Goal: Register for event/course

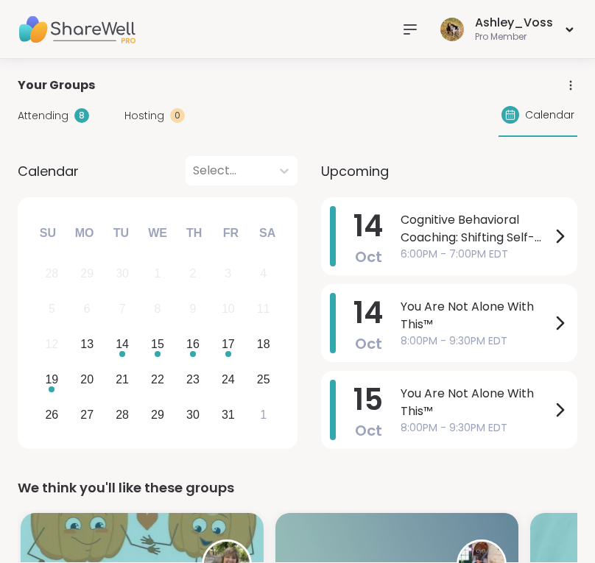
click at [74, 116] on div "8" at bounding box center [81, 115] width 15 height 15
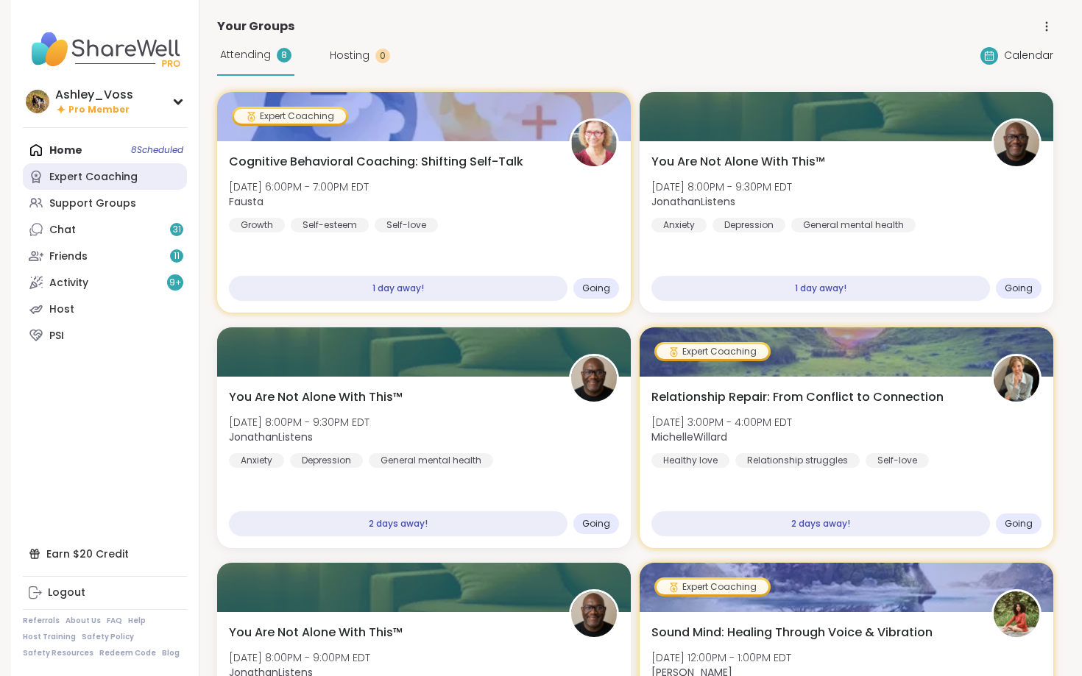
click at [102, 178] on div "Expert Coaching" at bounding box center [93, 177] width 88 height 15
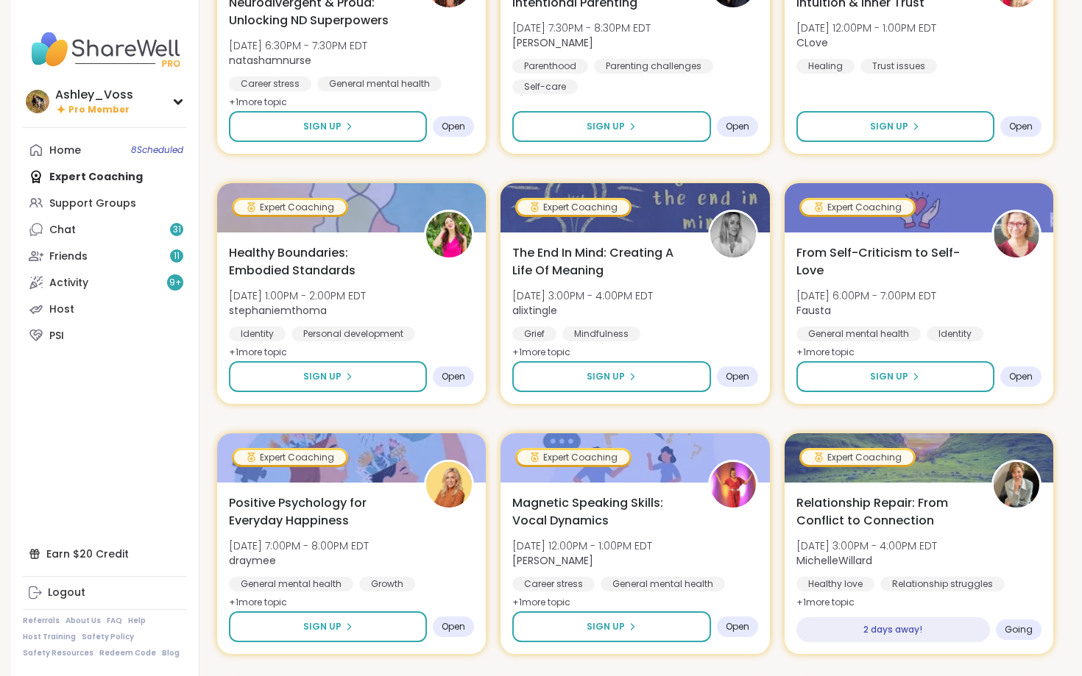
scroll to position [537, 0]
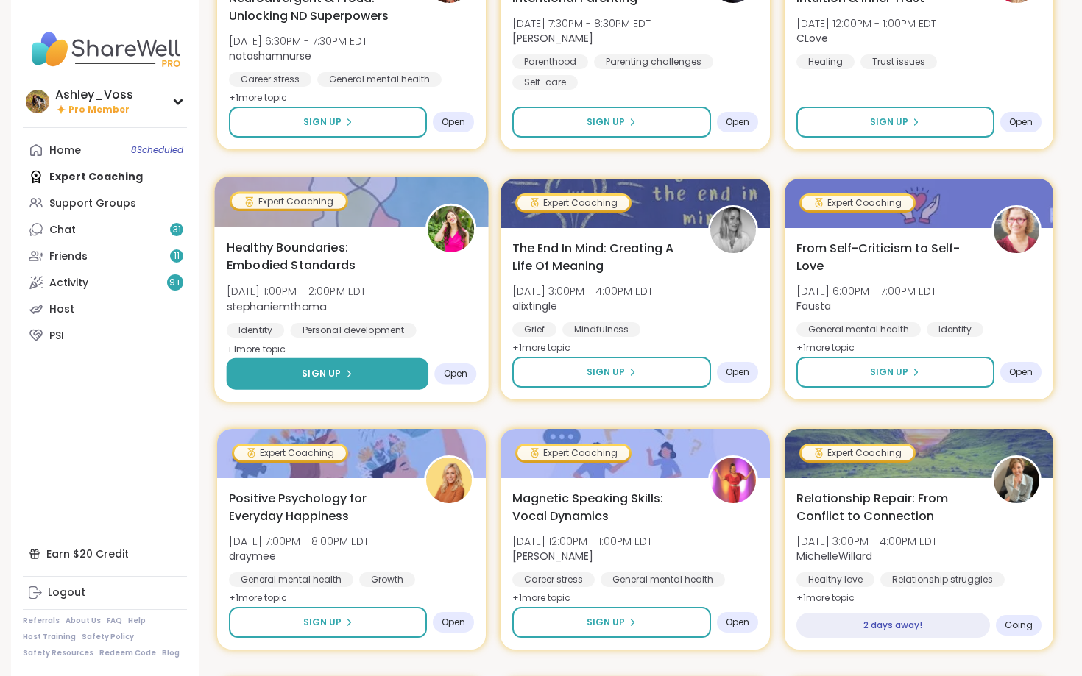
click at [390, 372] on button "Sign Up" at bounding box center [328, 374] width 202 height 32
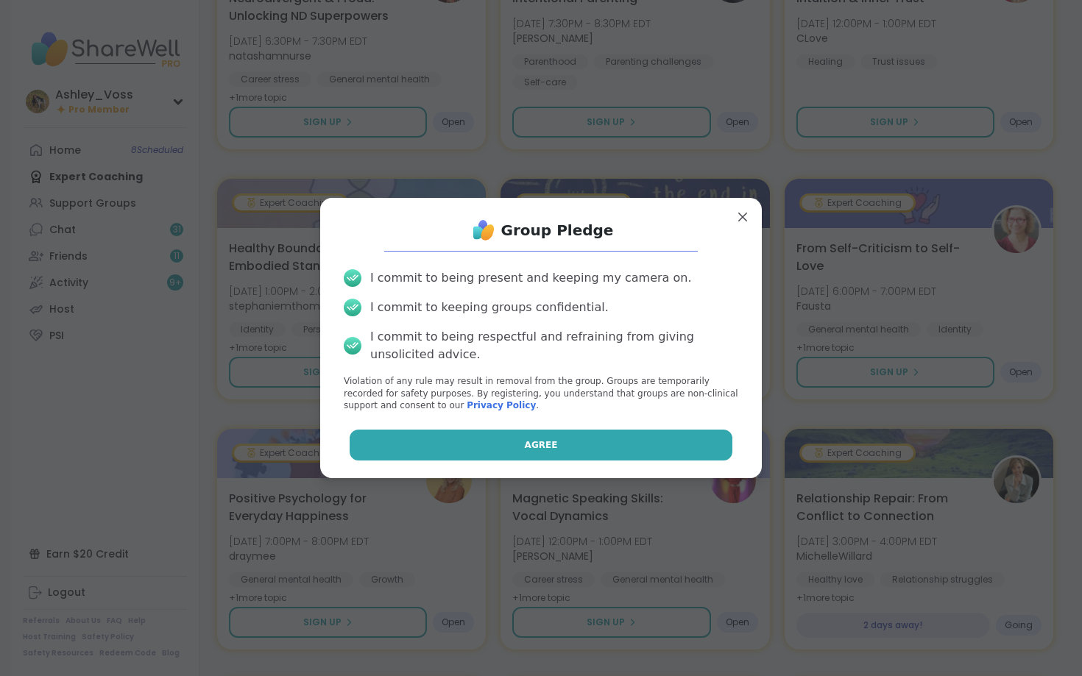
click at [456, 440] on button "Agree" at bounding box center [541, 445] width 383 height 31
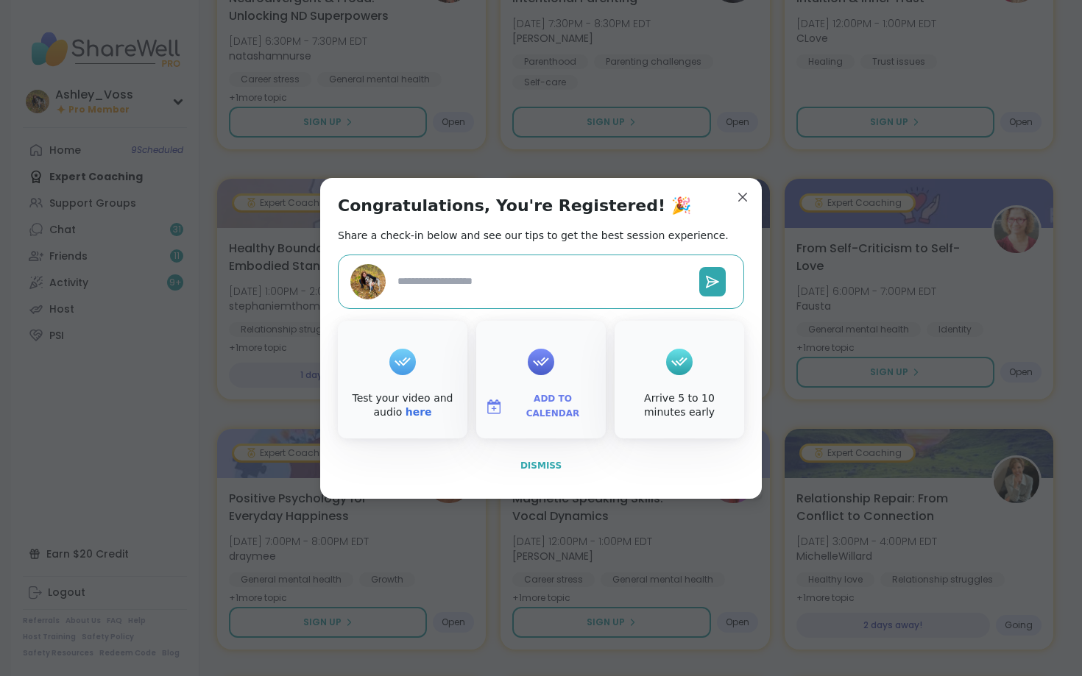
click at [538, 462] on span "Dismiss" at bounding box center [540, 466] width 41 height 10
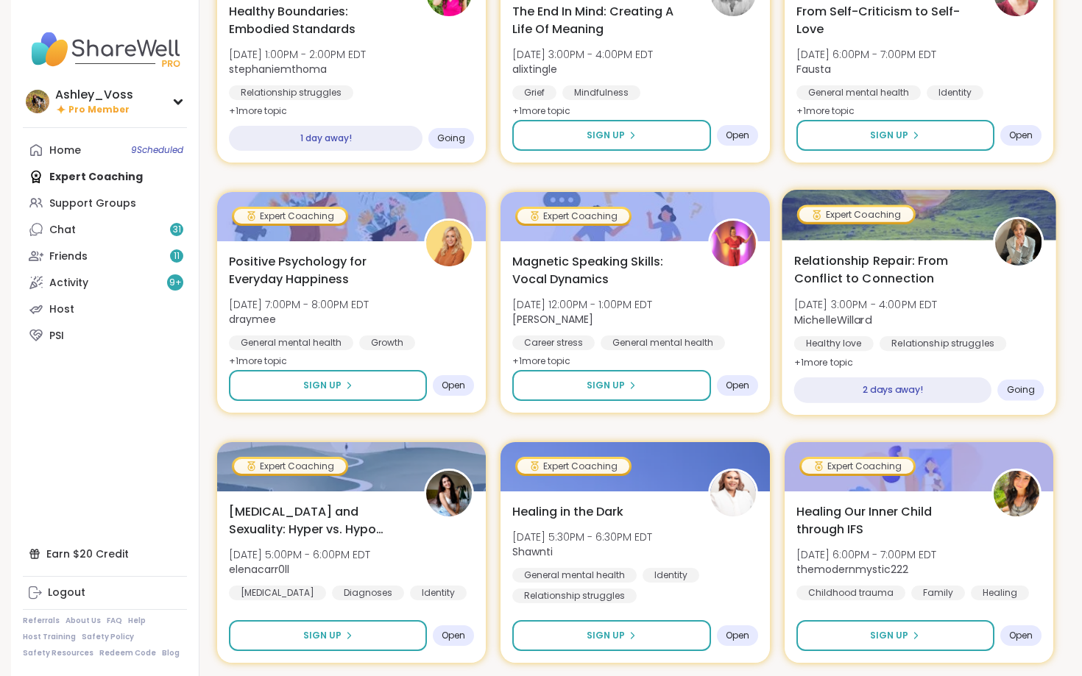
scroll to position [777, 0]
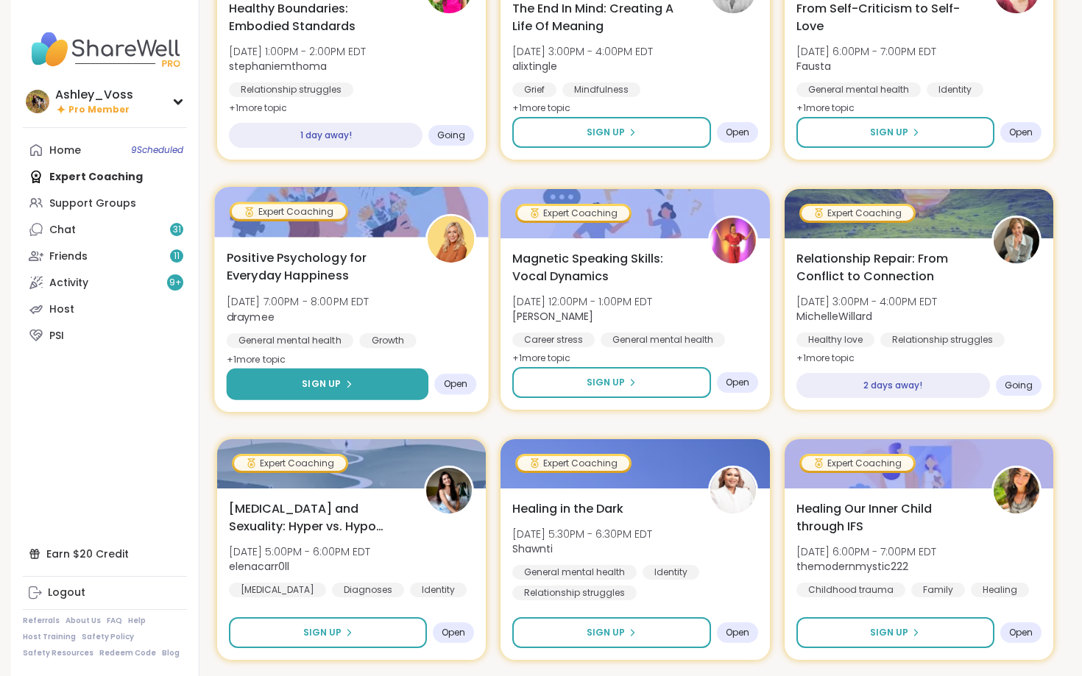
click at [408, 382] on button "Sign Up" at bounding box center [328, 385] width 202 height 32
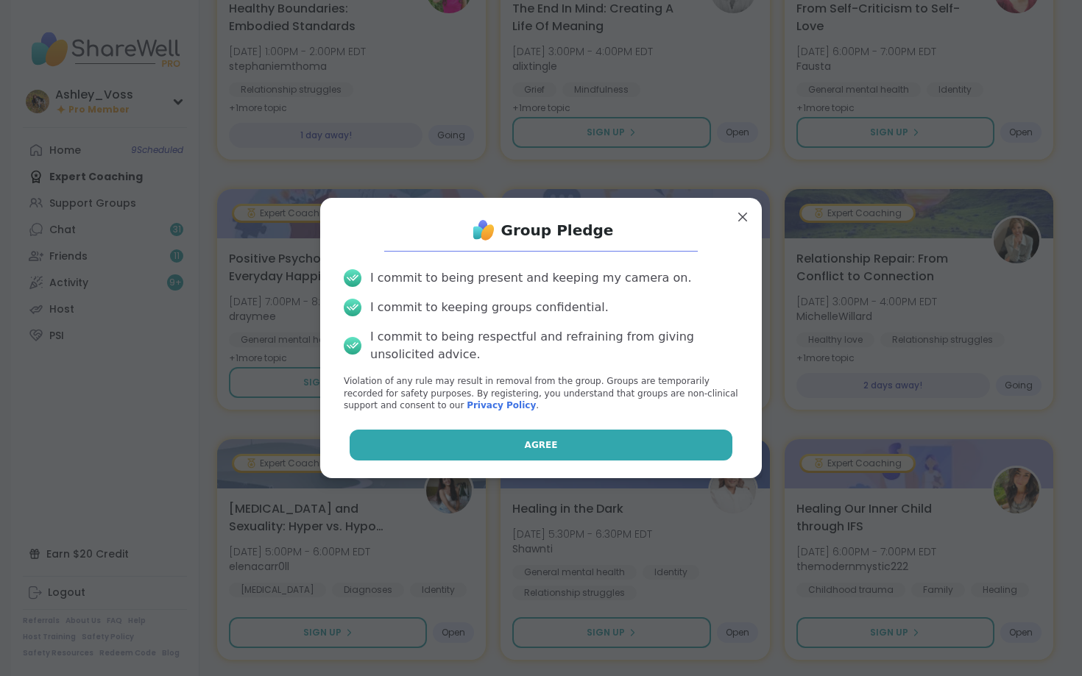
click at [473, 447] on button "Agree" at bounding box center [541, 445] width 383 height 31
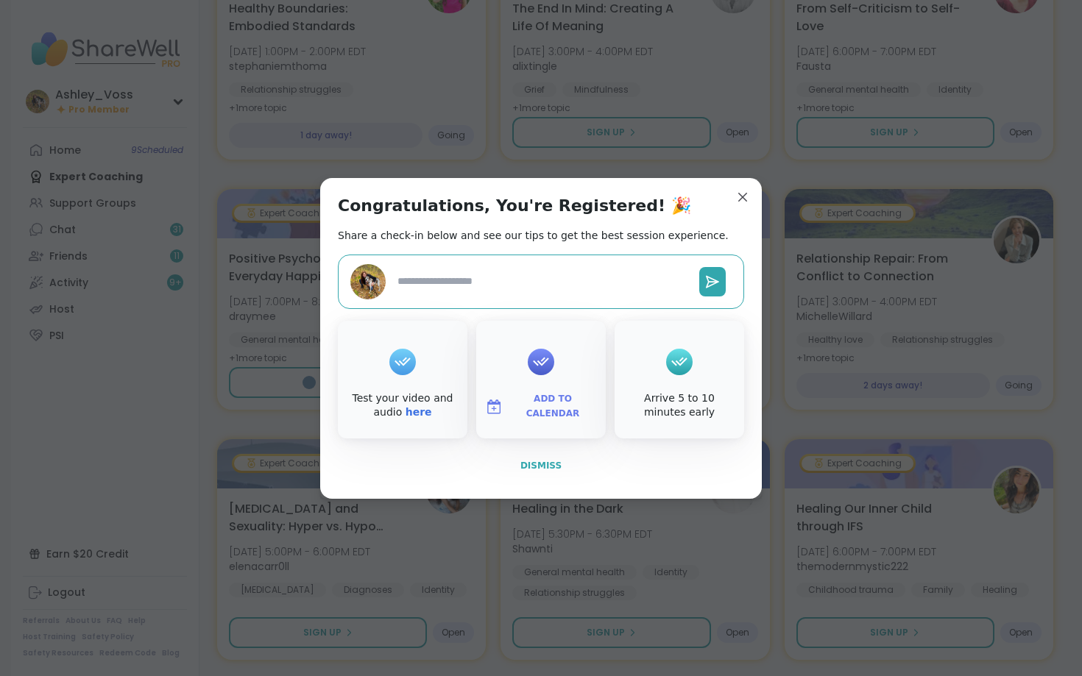
click at [544, 467] on span "Dismiss" at bounding box center [540, 466] width 41 height 10
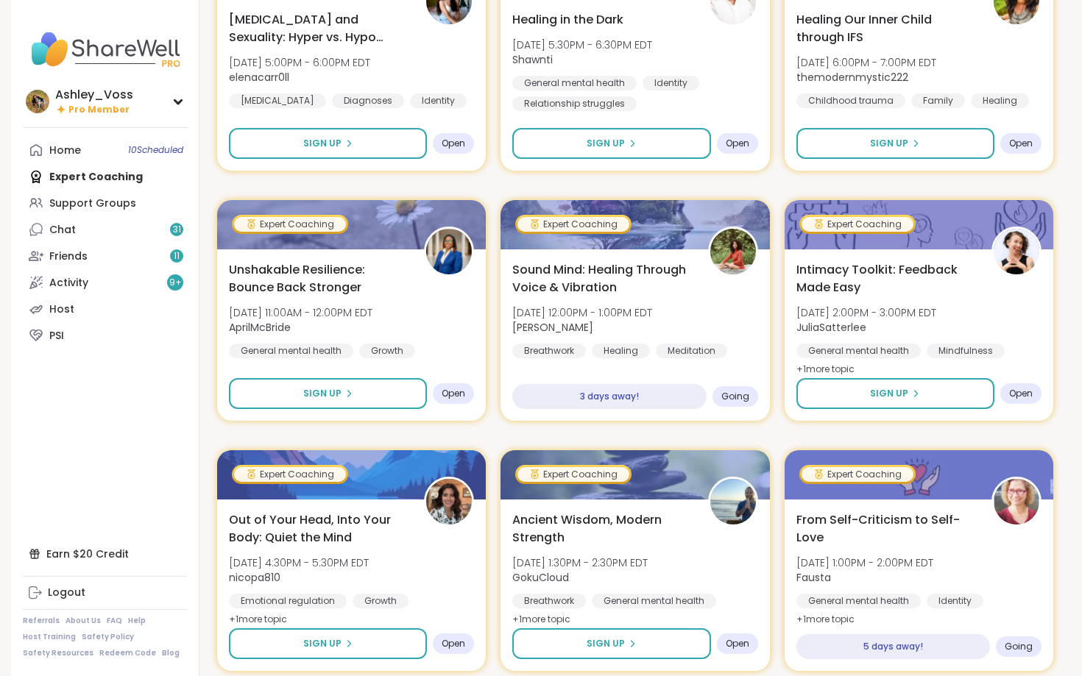
scroll to position [1269, 0]
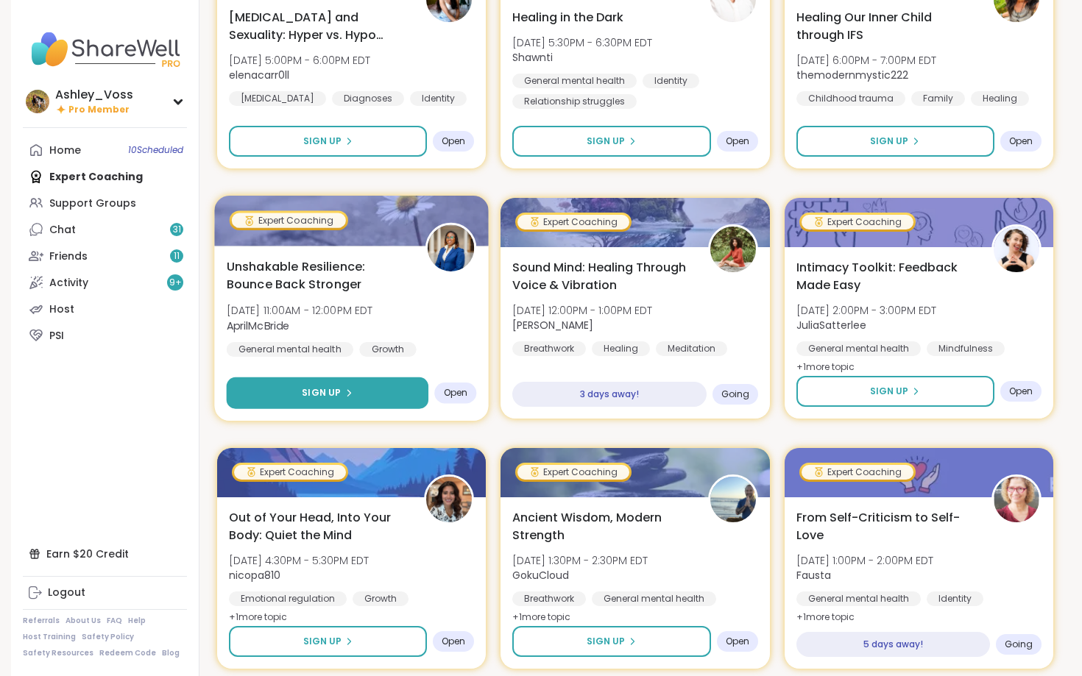
click at [415, 396] on button "Sign Up" at bounding box center [328, 394] width 202 height 32
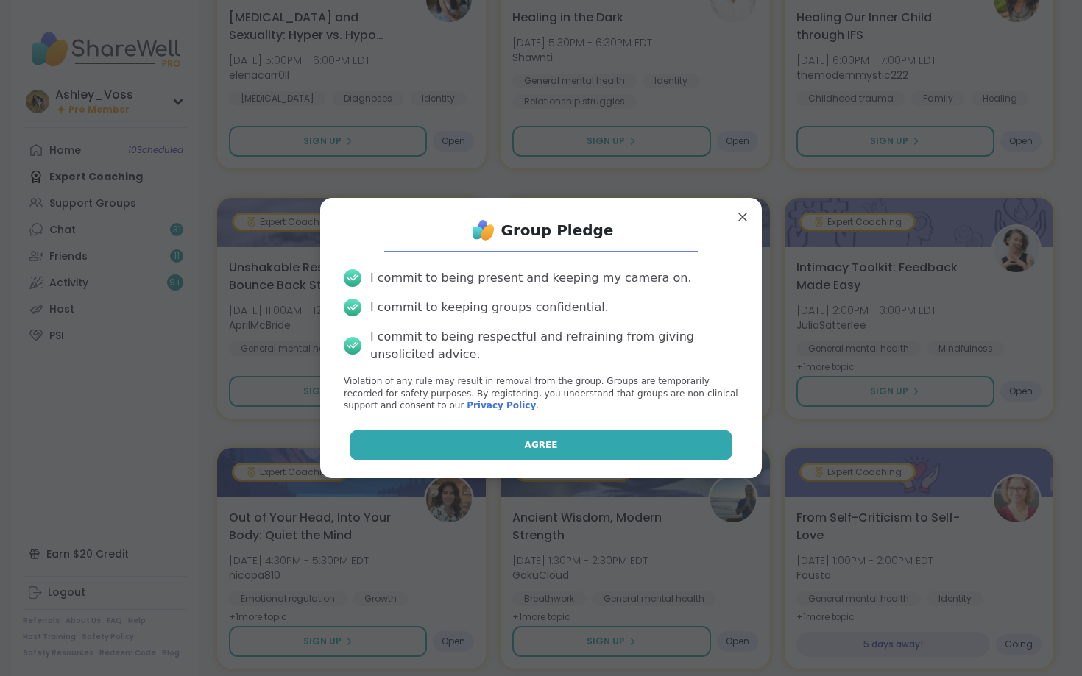
click at [421, 438] on button "Agree" at bounding box center [541, 445] width 383 height 31
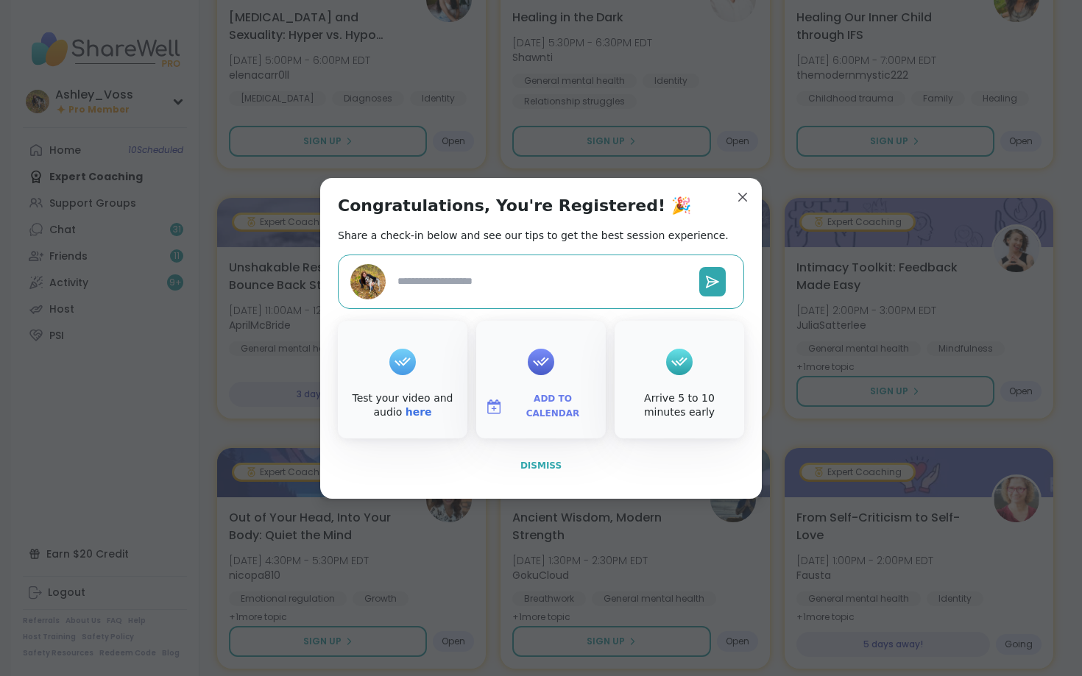
click at [547, 475] on button "Dismiss" at bounding box center [541, 465] width 406 height 31
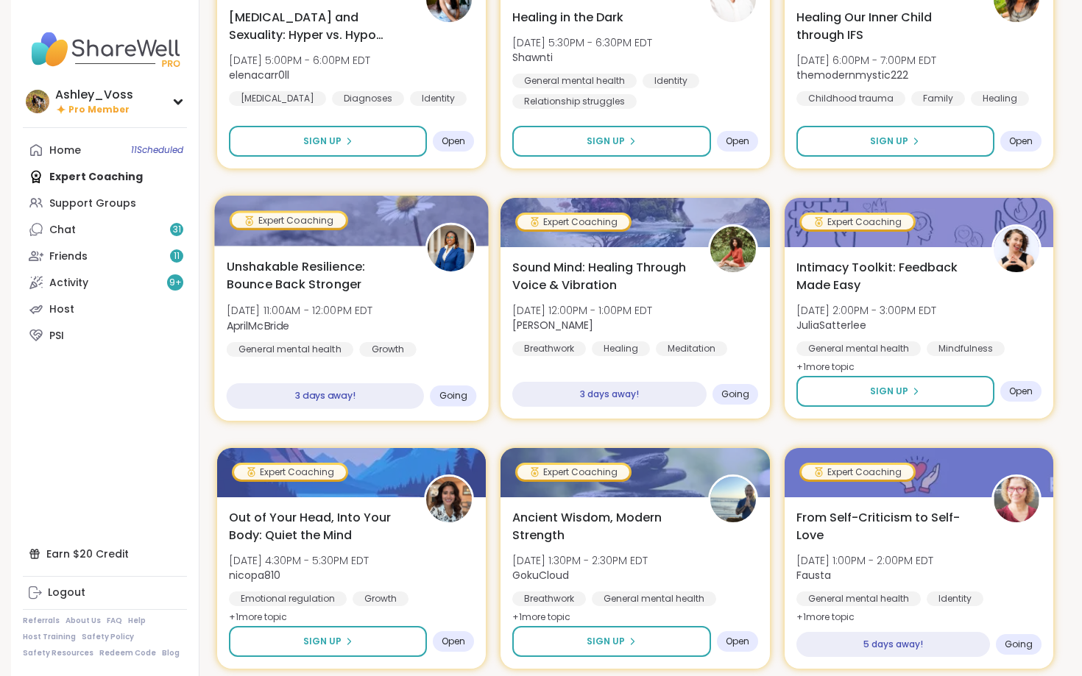
click at [464, 400] on span "Going" at bounding box center [453, 396] width 29 height 12
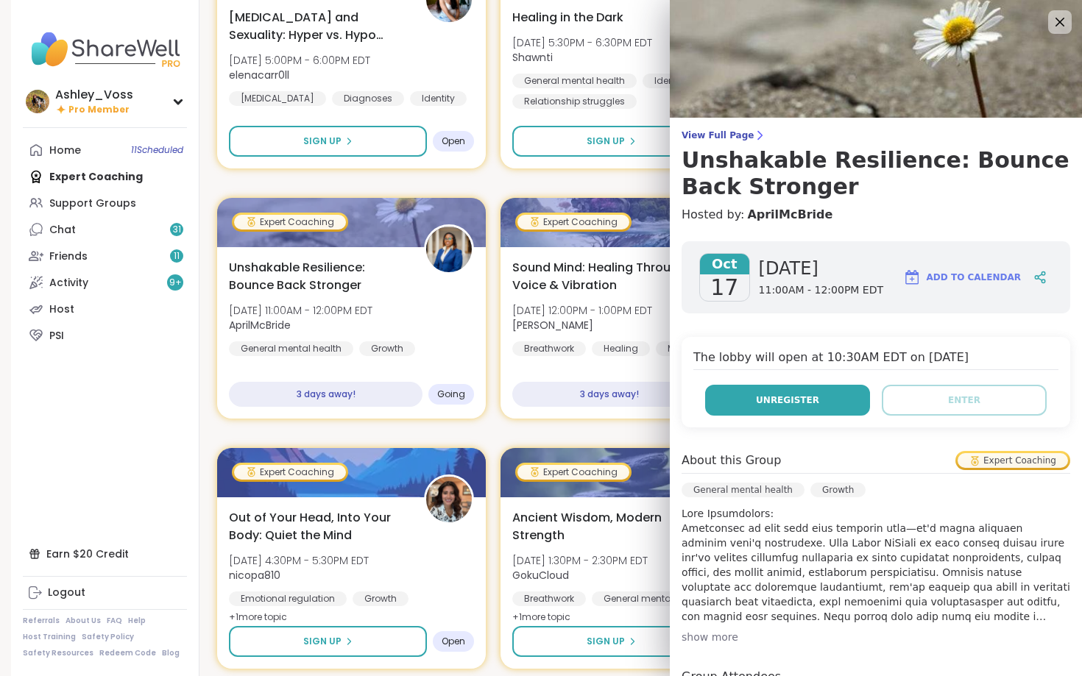
click at [594, 399] on button "Unregister" at bounding box center [787, 400] width 165 height 31
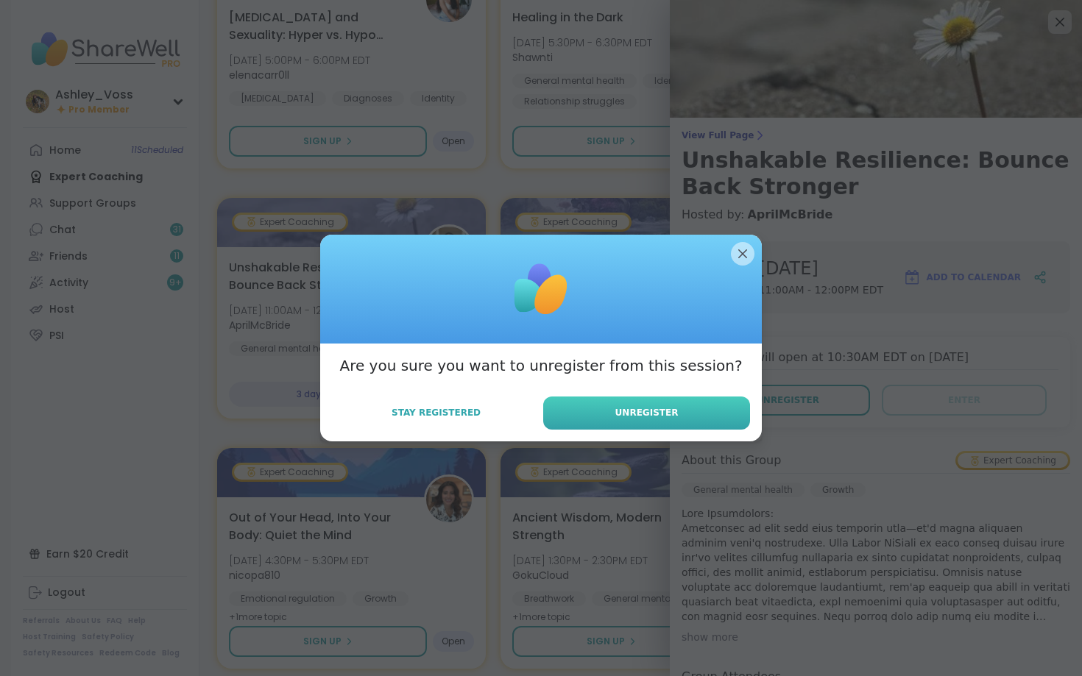
click at [594, 410] on span "Unregister" at bounding box center [646, 412] width 63 height 13
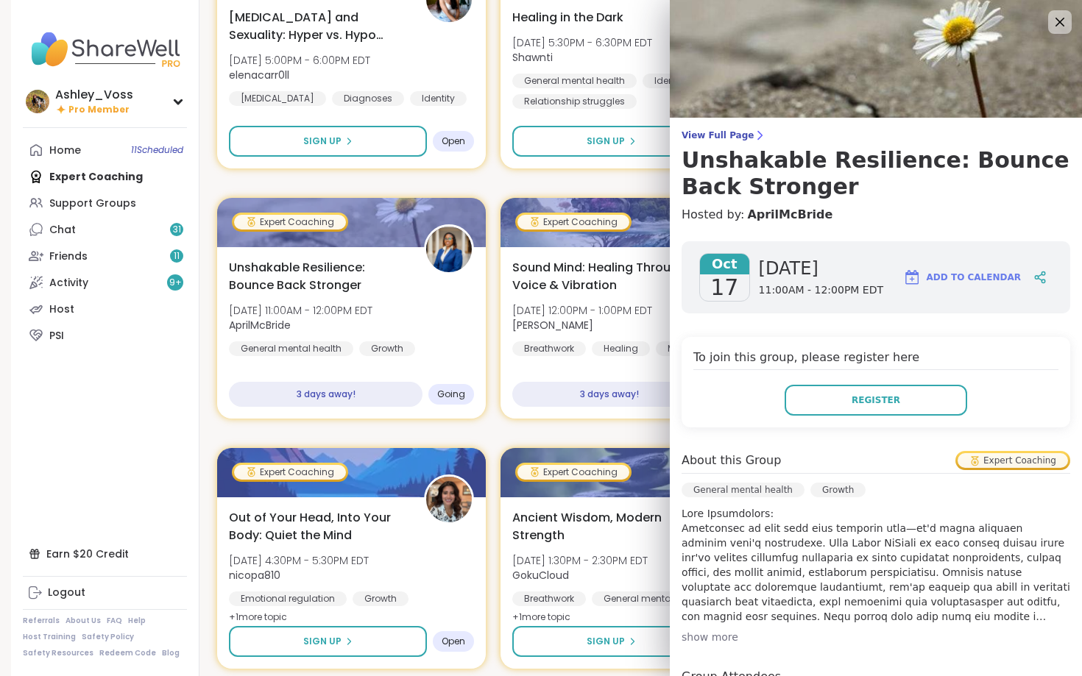
click at [584, 431] on div "Expert Coaching Mindful Movement: Steady Presence Through Yoga [DATE] 7:00PM - …" at bounding box center [635, 433] width 836 height 2973
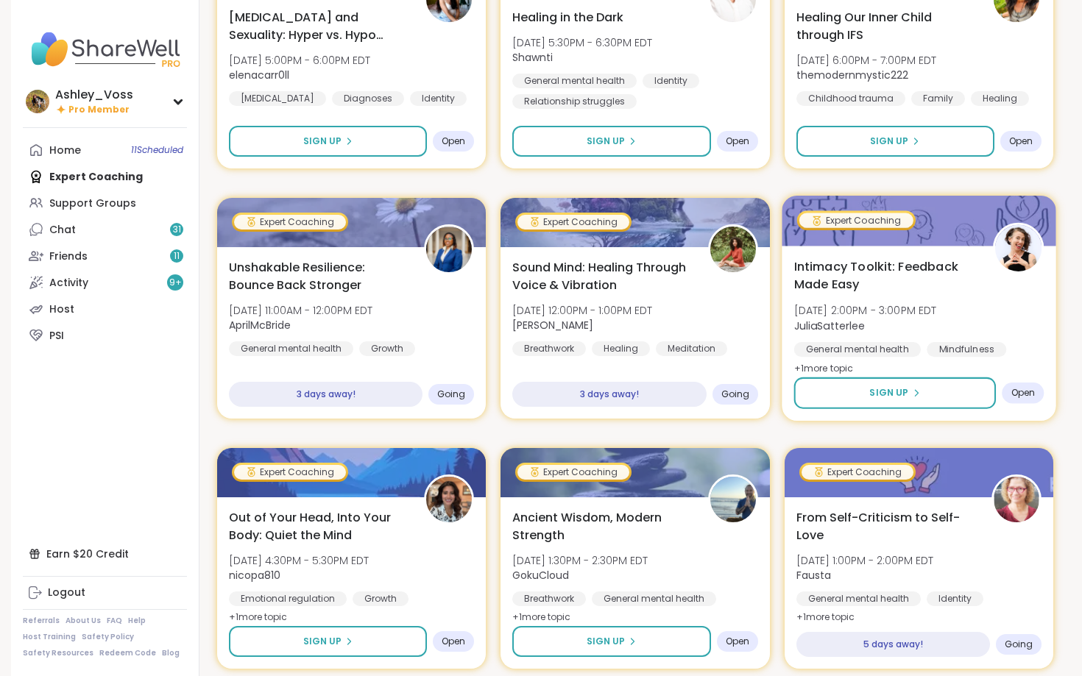
click at [594, 340] on div "Intimacy Toolkit: Feedback Made Easy [DATE] 2:00PM - 3:00PM EDT JuliaSatterlee …" at bounding box center [918, 318] width 250 height 120
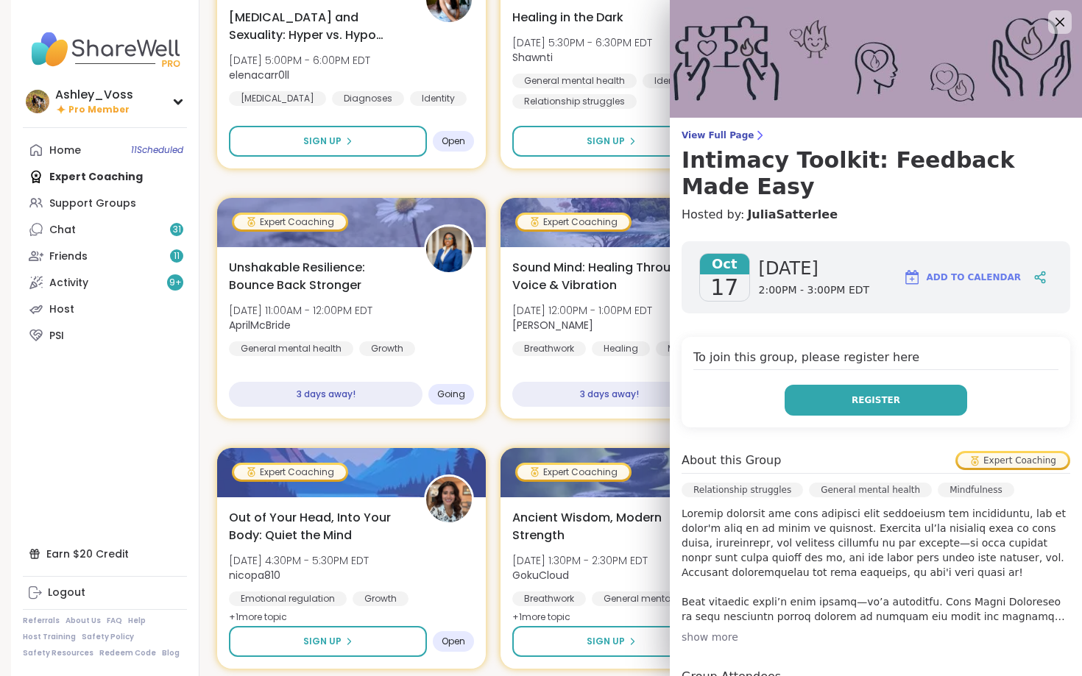
click at [594, 385] on button "Register" at bounding box center [876, 400] width 183 height 31
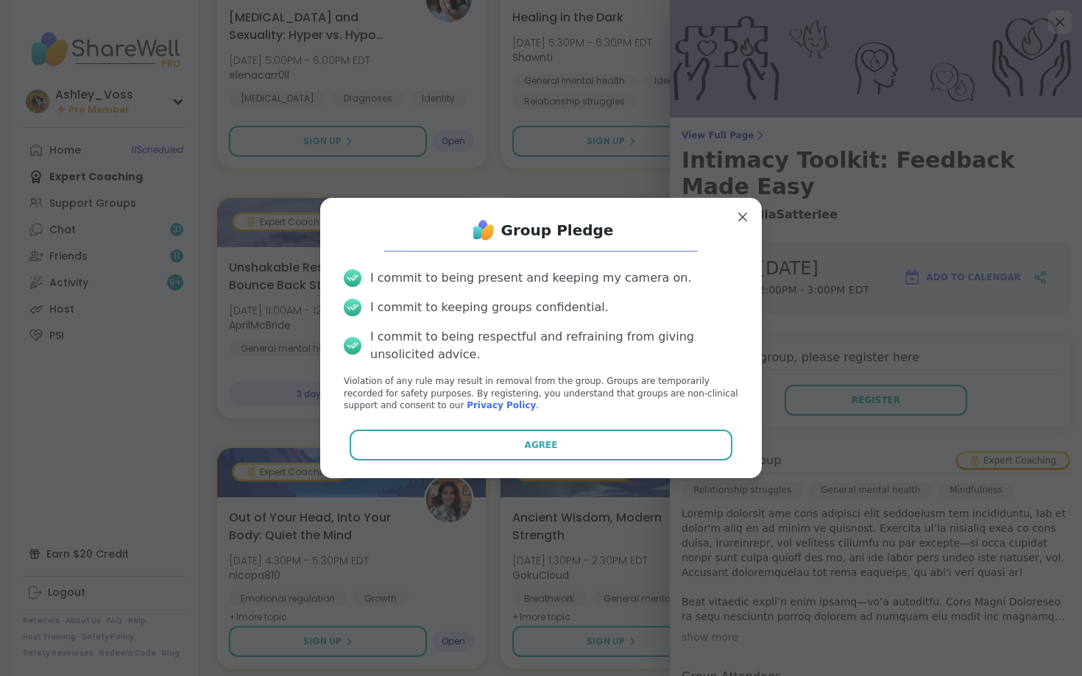
click at [594, 465] on div "Group Pledge I commit to being present and keeping my camera on. I commit to ke…" at bounding box center [541, 338] width 418 height 257
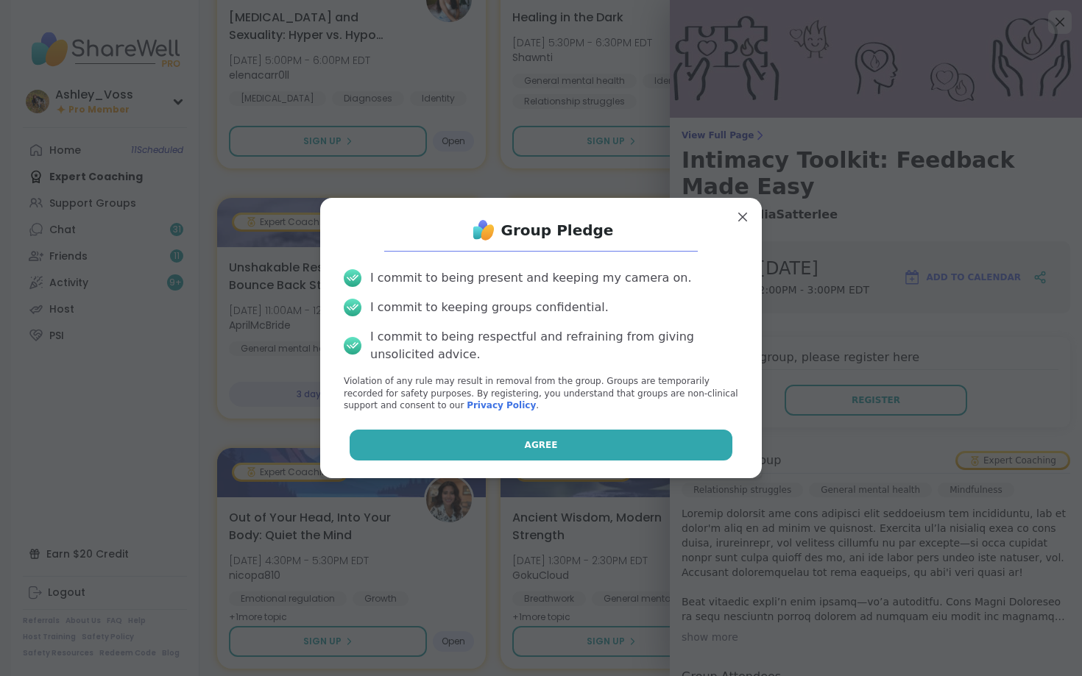
click at [594, 459] on button "Agree" at bounding box center [541, 445] width 383 height 31
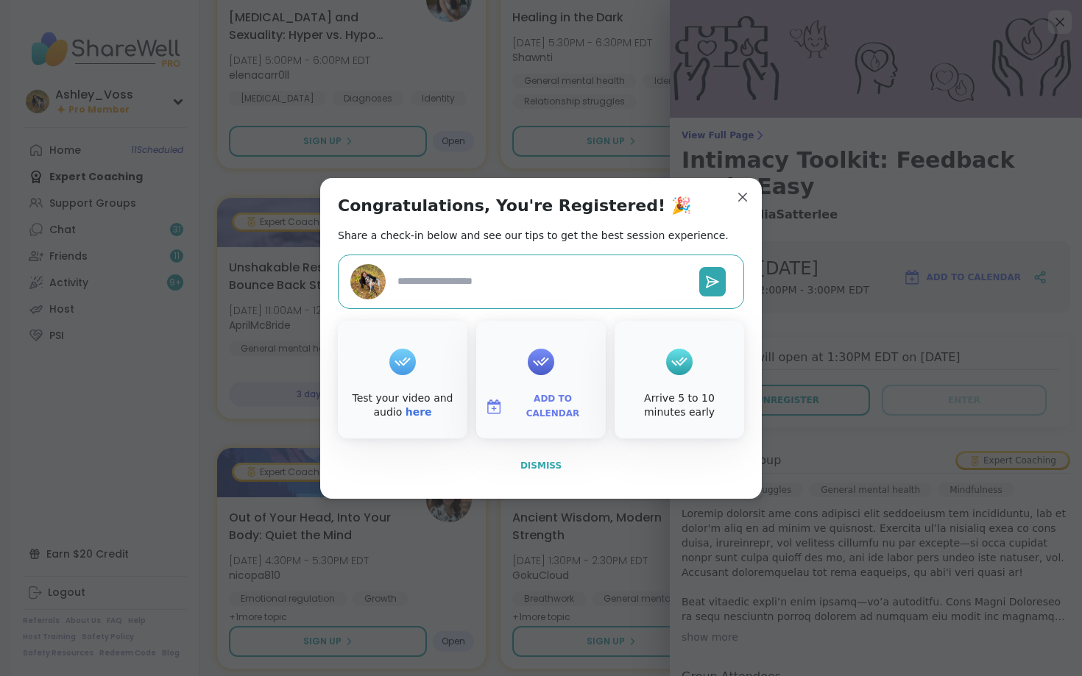
type textarea "*"
click at [556, 456] on button "Dismiss" at bounding box center [541, 465] width 406 height 31
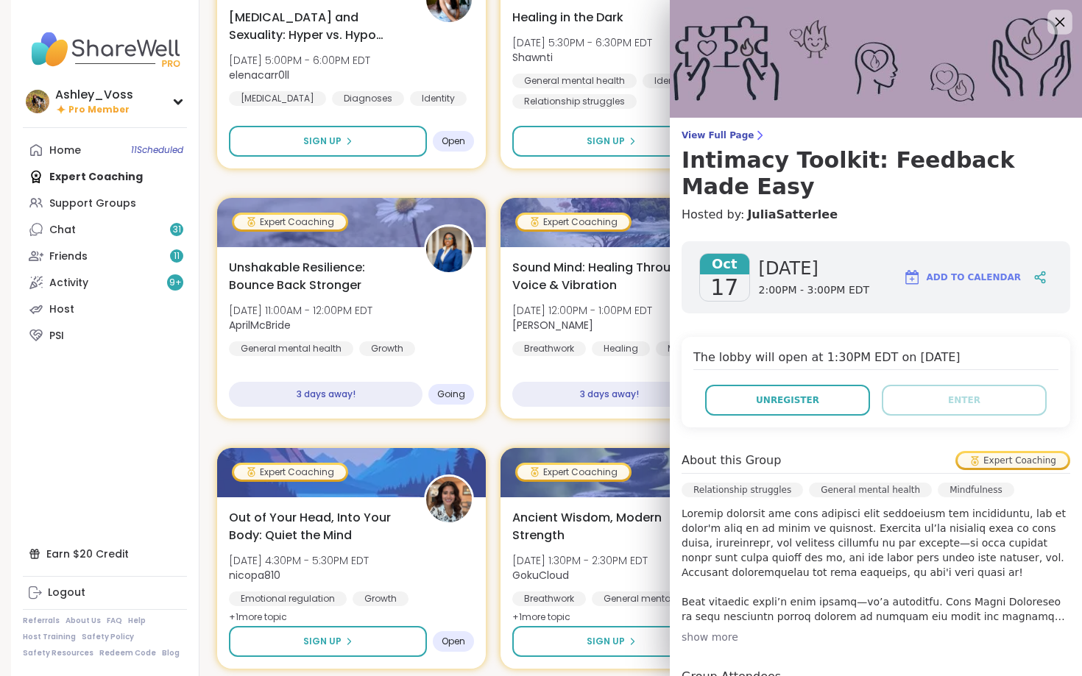
click at [594, 25] on icon at bounding box center [1060, 23] width 10 height 10
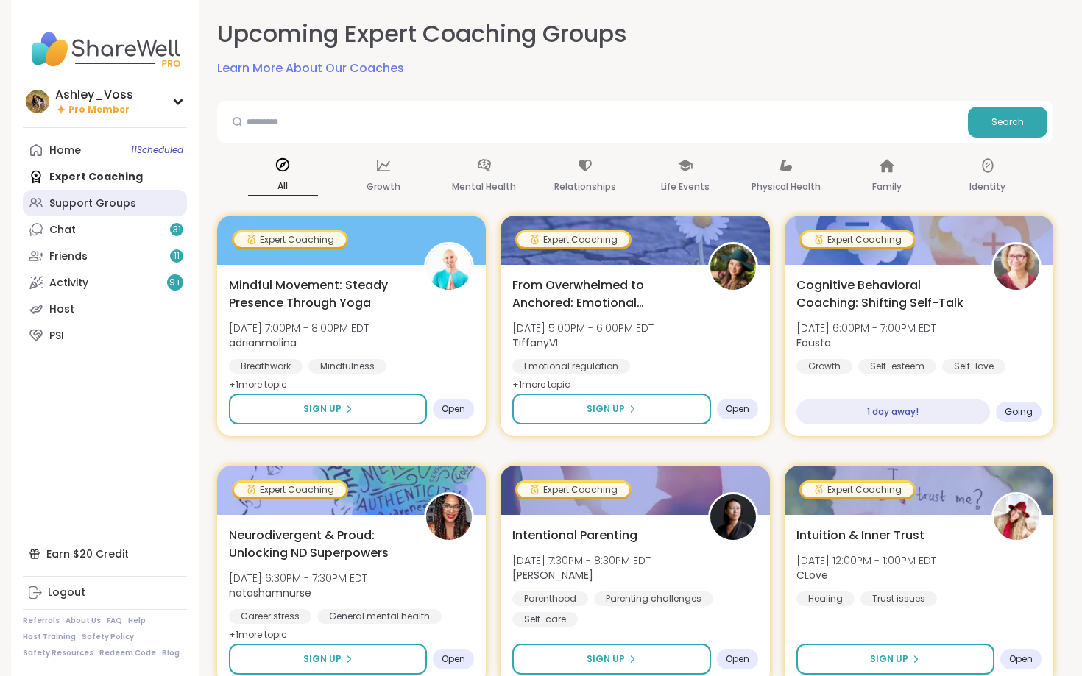
scroll to position [0, 0]
click at [77, 149] on div "Home 11 Scheduled" at bounding box center [65, 151] width 32 height 15
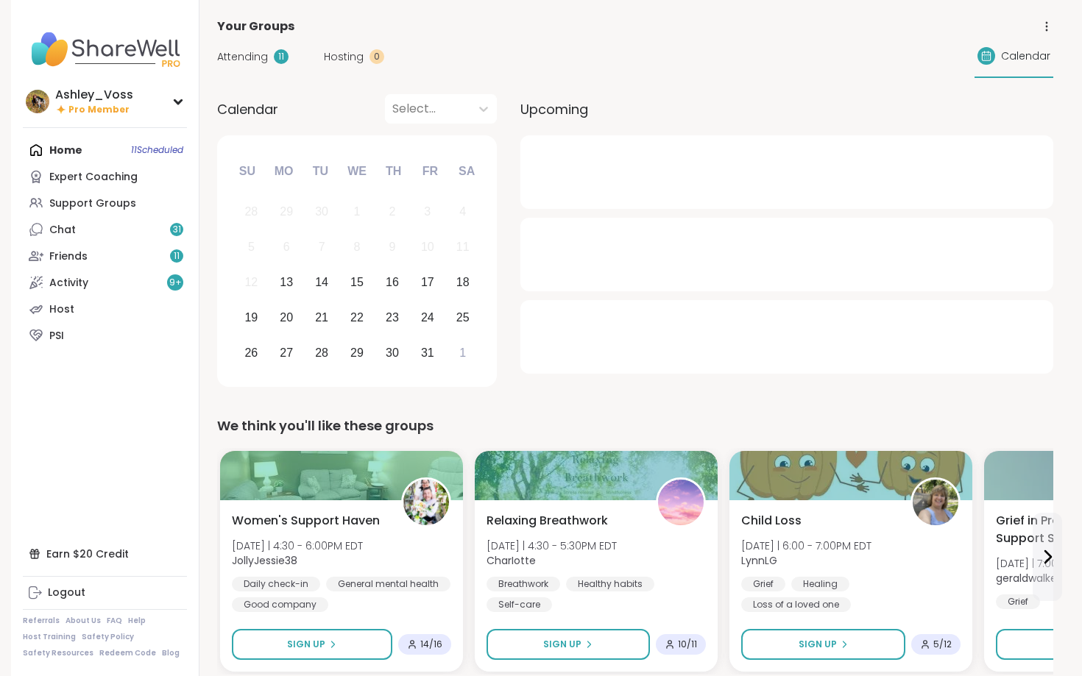
click at [250, 60] on span "Attending" at bounding box center [242, 56] width 51 height 15
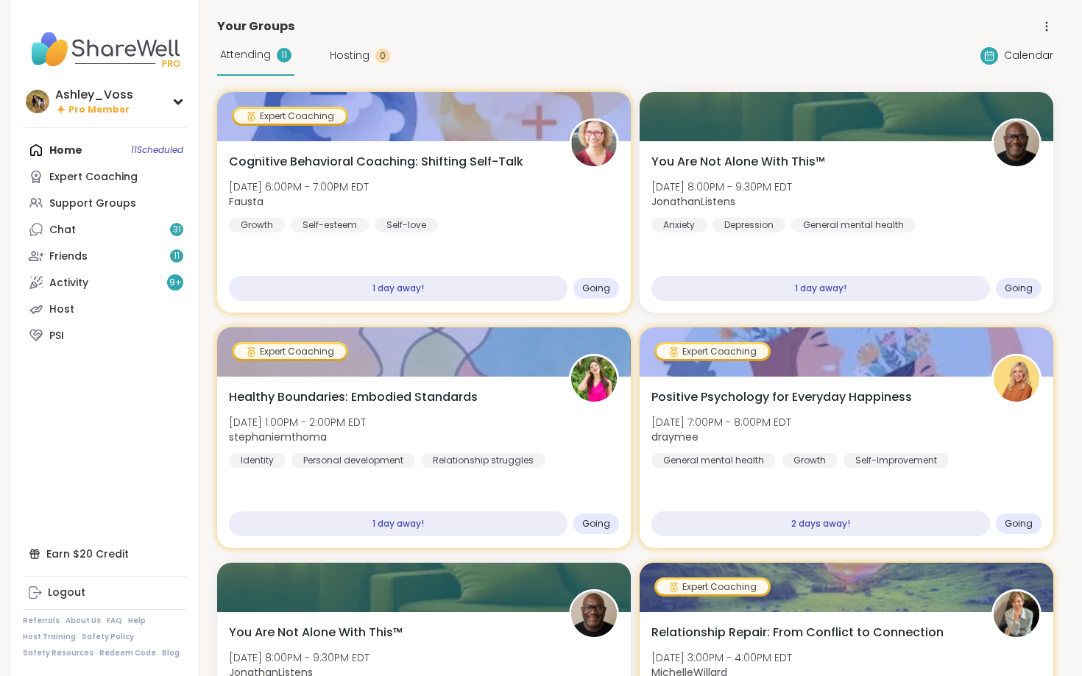
click at [78, 148] on div "Home 11 Scheduled Expert Coaching Support Groups Chat 31 Friends 11 Activity 9 …" at bounding box center [105, 243] width 164 height 212
click at [101, 199] on div "Support Groups" at bounding box center [92, 204] width 87 height 15
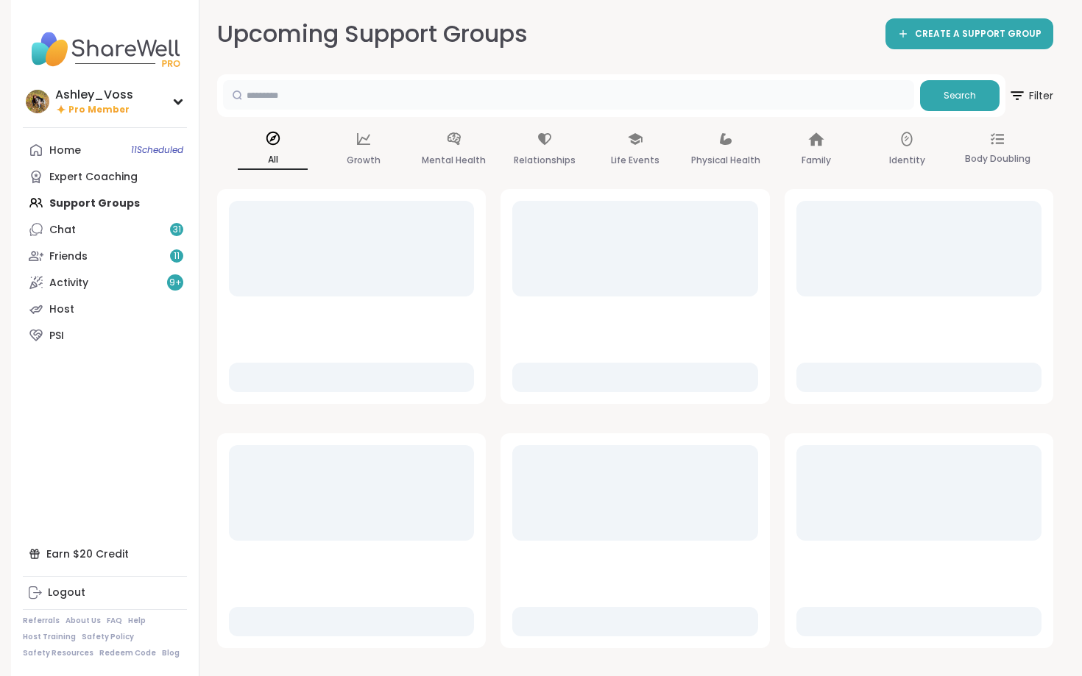
click at [489, 91] on input "text" at bounding box center [568, 94] width 691 height 29
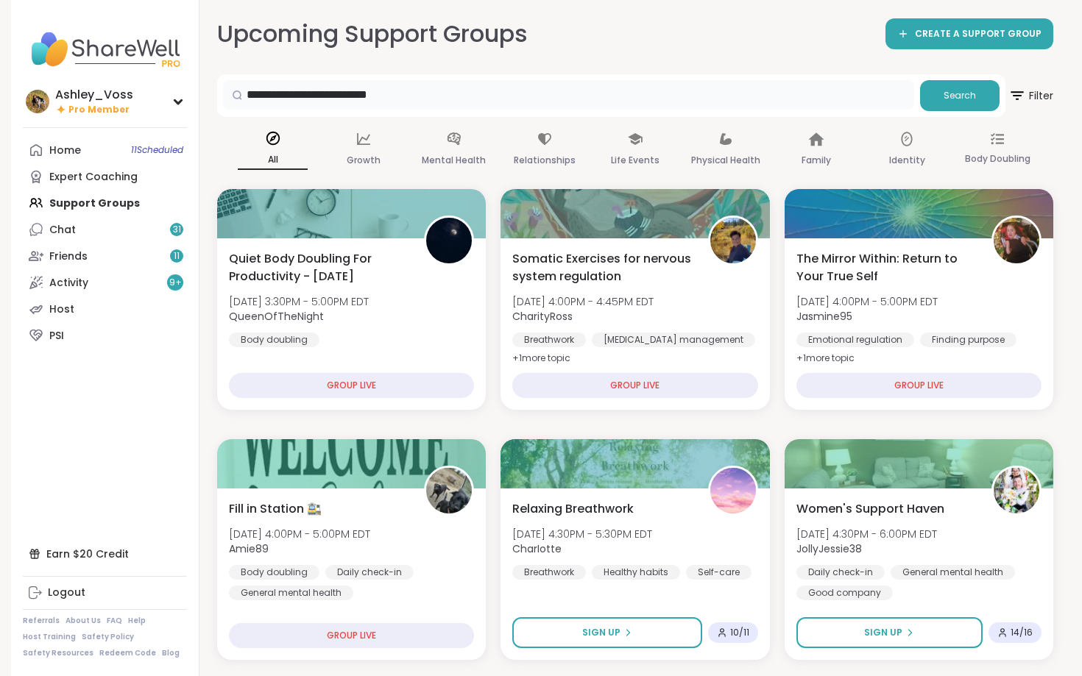
type input "**********"
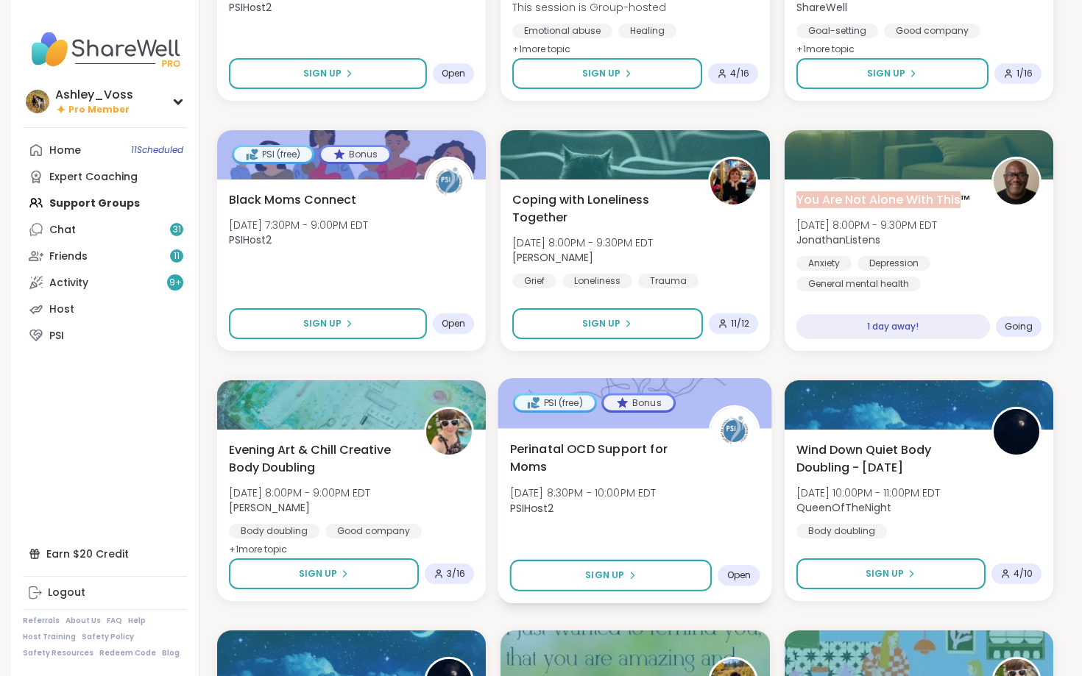
scroll to position [1563, 0]
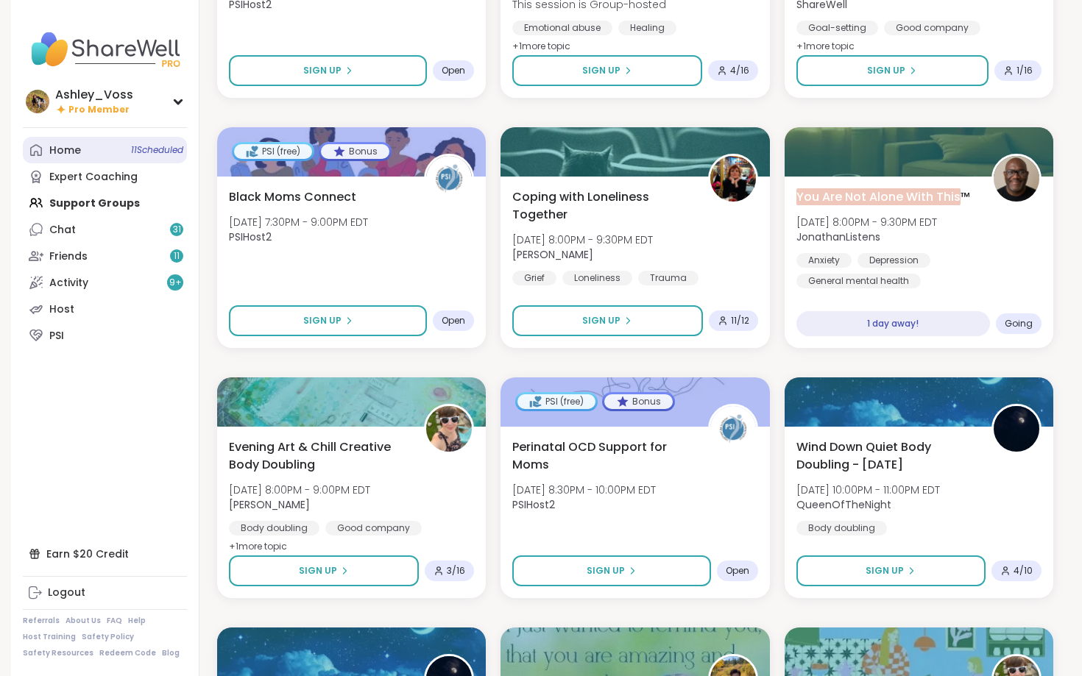
click at [131, 153] on span "11 Scheduled" at bounding box center [157, 150] width 52 height 12
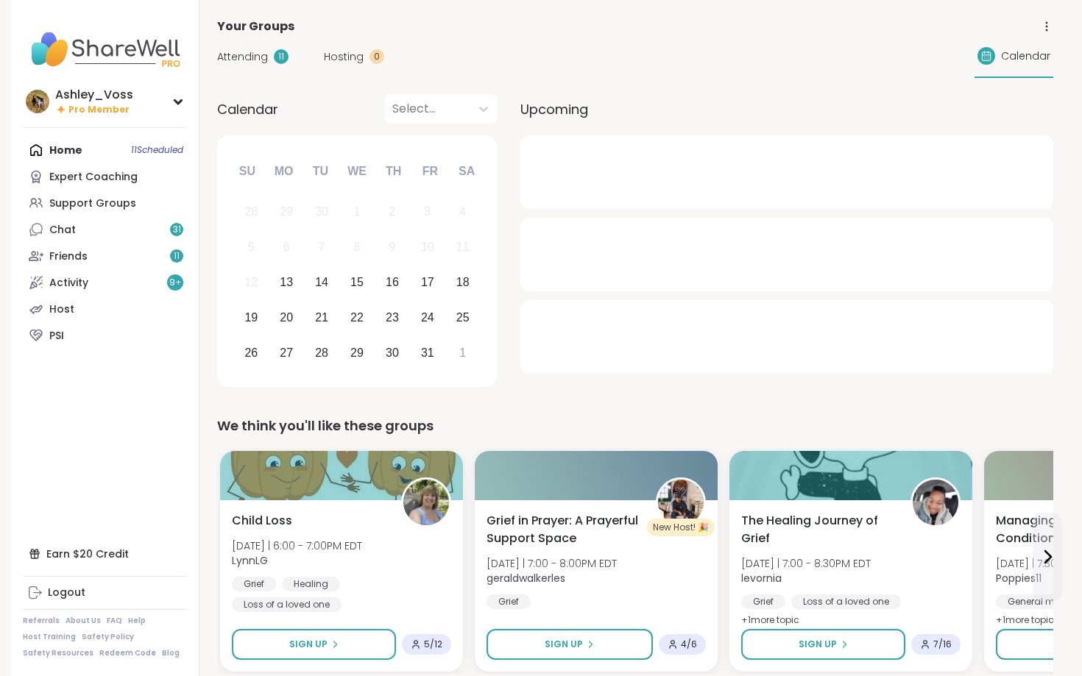
click at [265, 60] on span "Attending" at bounding box center [242, 56] width 51 height 15
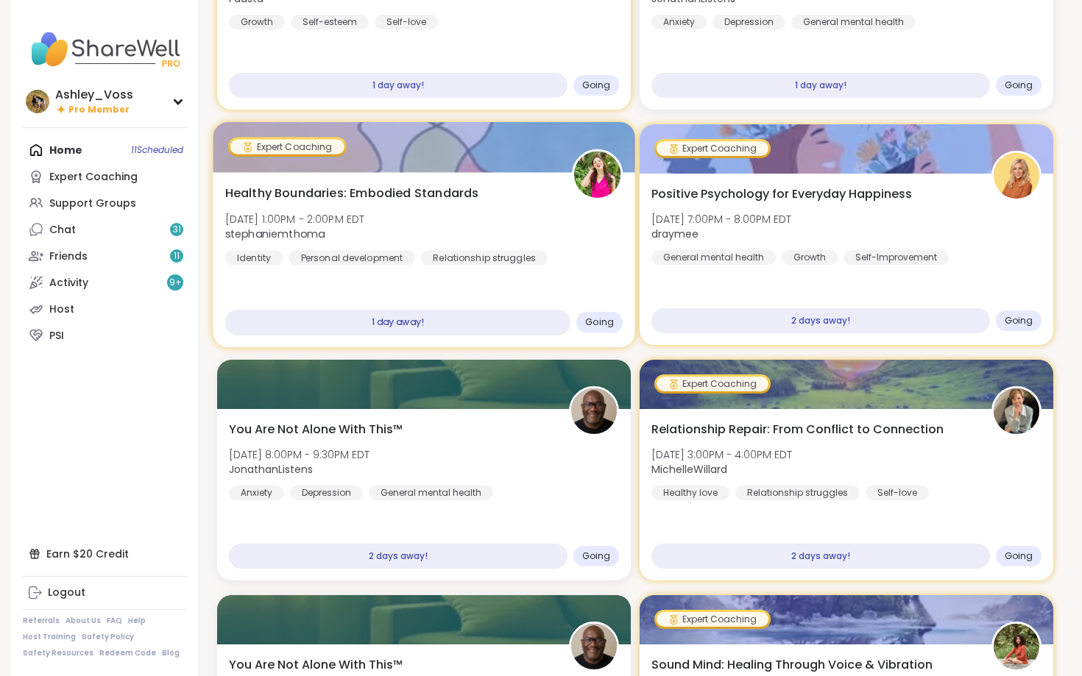
scroll to position [205, 0]
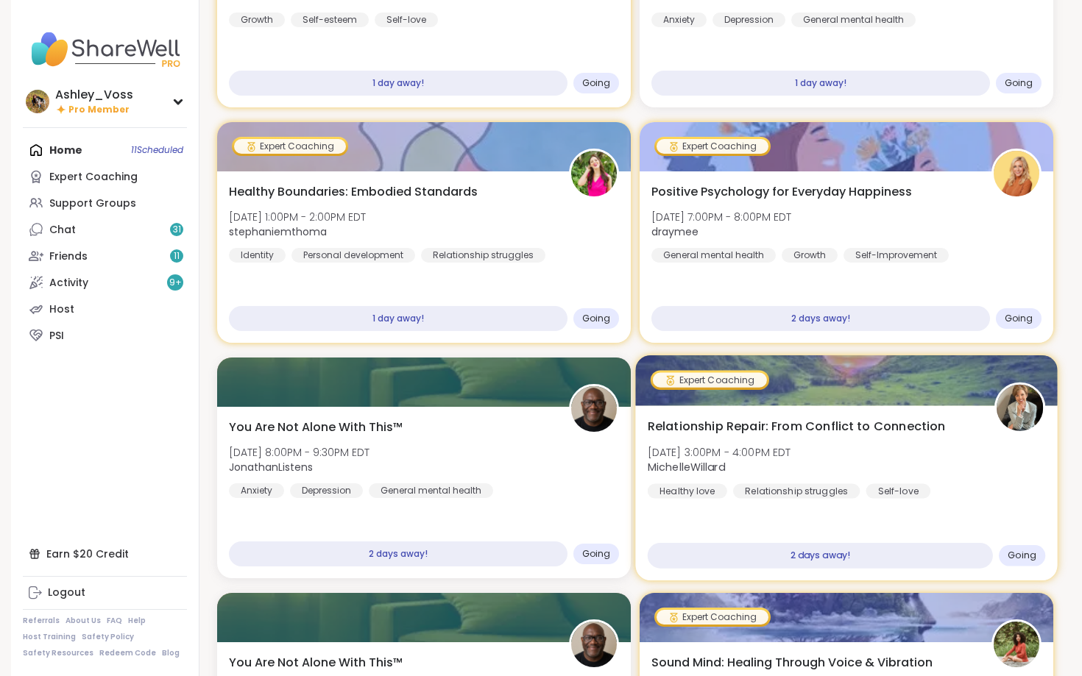
click at [594, 544] on div "2 days away! Going" at bounding box center [847, 556] width 398 height 26
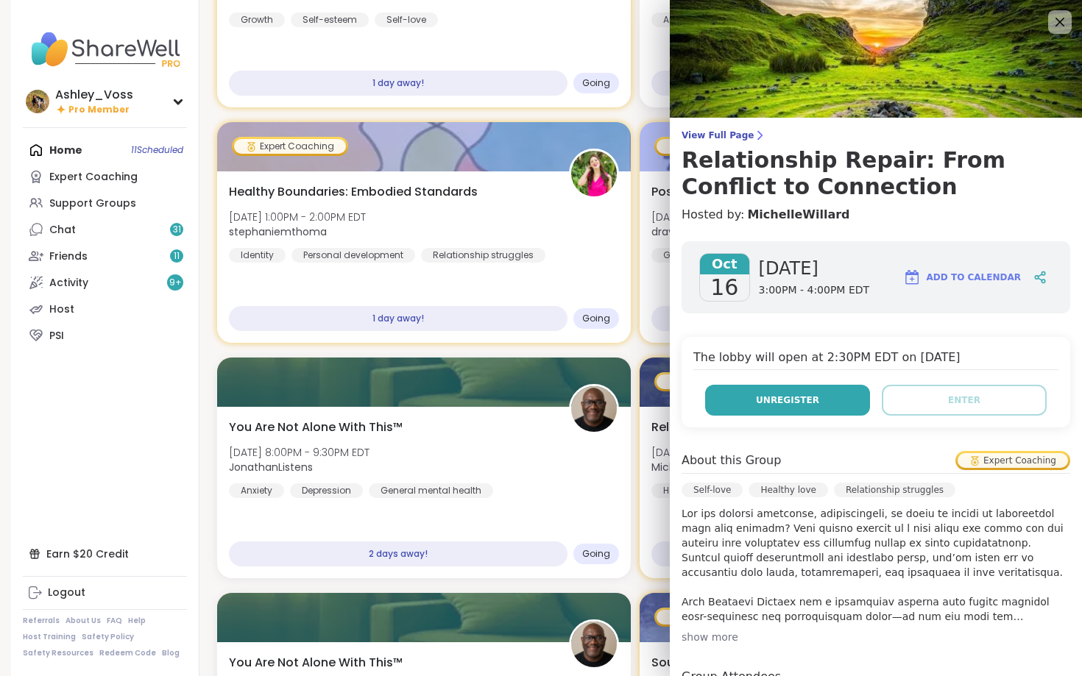
click at [594, 414] on button "Unregister" at bounding box center [787, 400] width 165 height 31
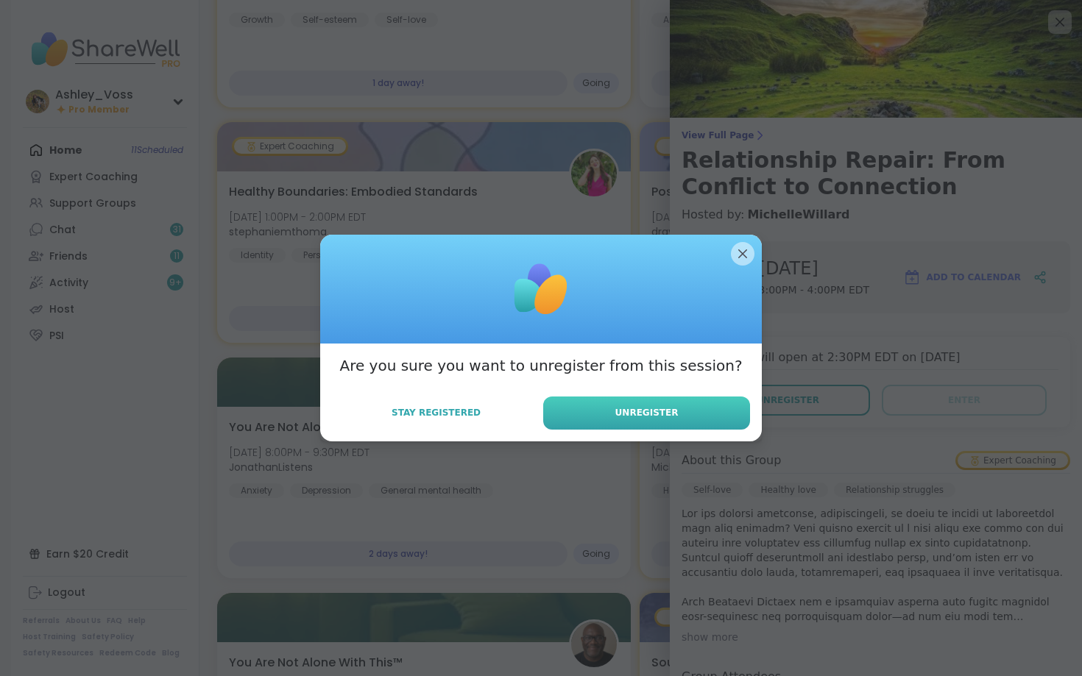
click at [594, 414] on button "Unregister" at bounding box center [646, 413] width 207 height 33
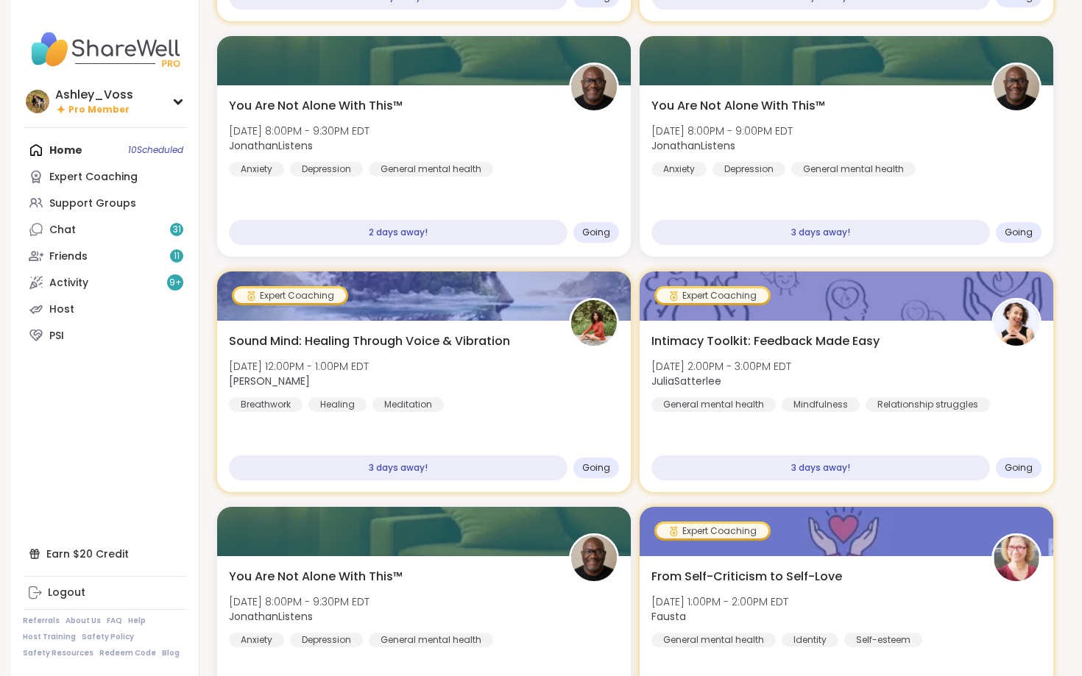
scroll to position [530, 0]
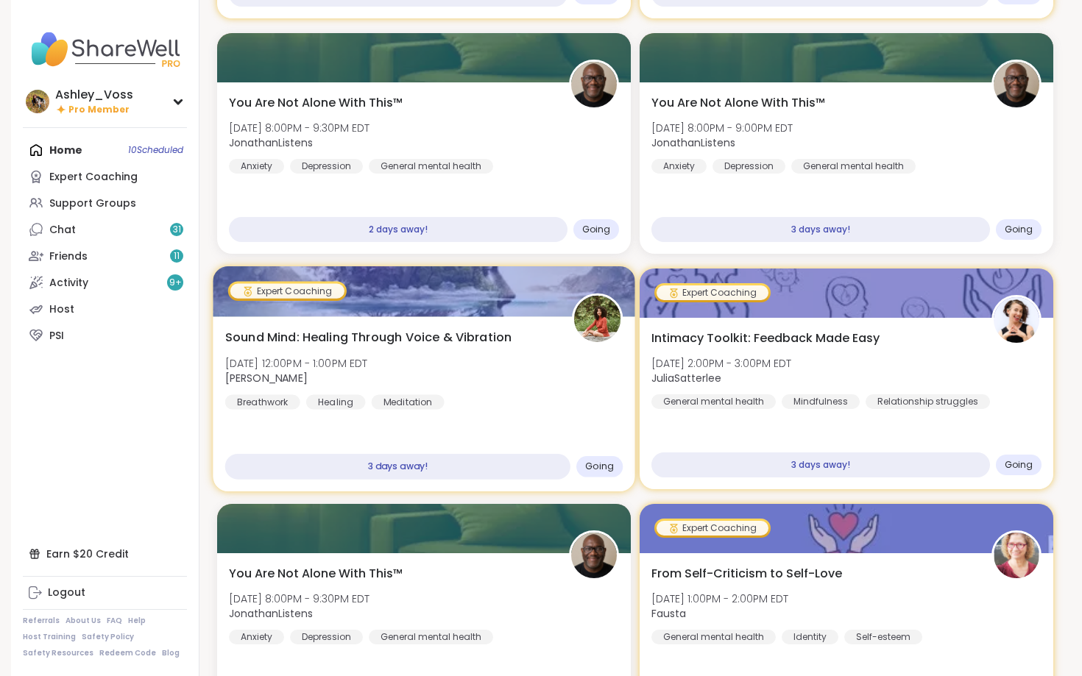
click at [594, 462] on div "Going" at bounding box center [599, 466] width 46 height 21
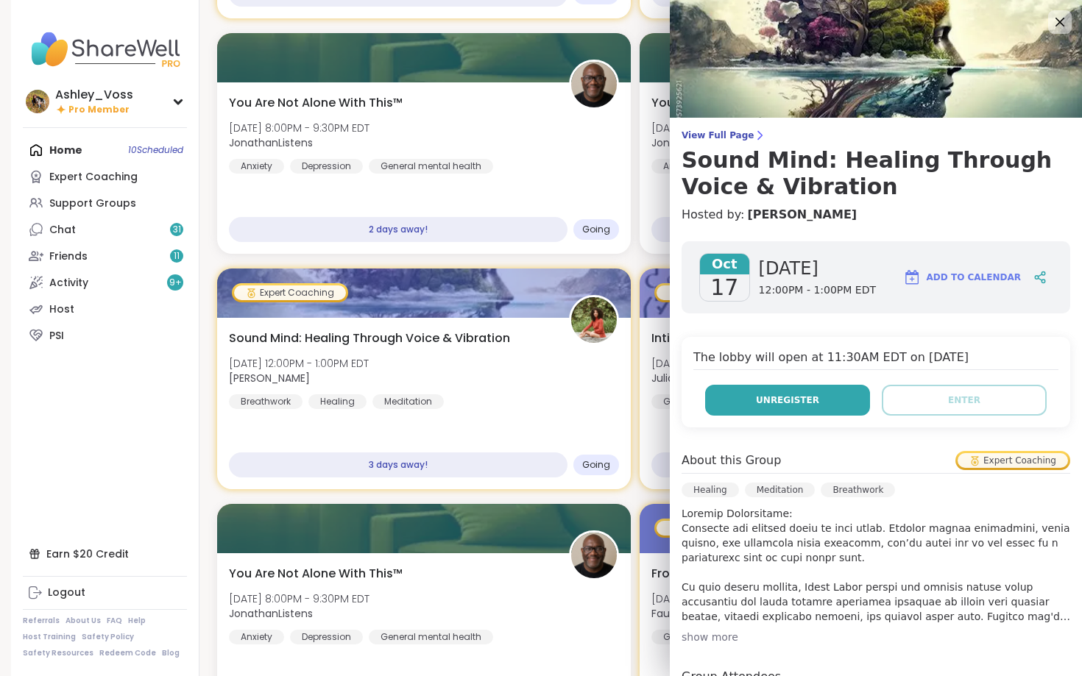
click at [594, 404] on span "Unregister" at bounding box center [787, 400] width 63 height 13
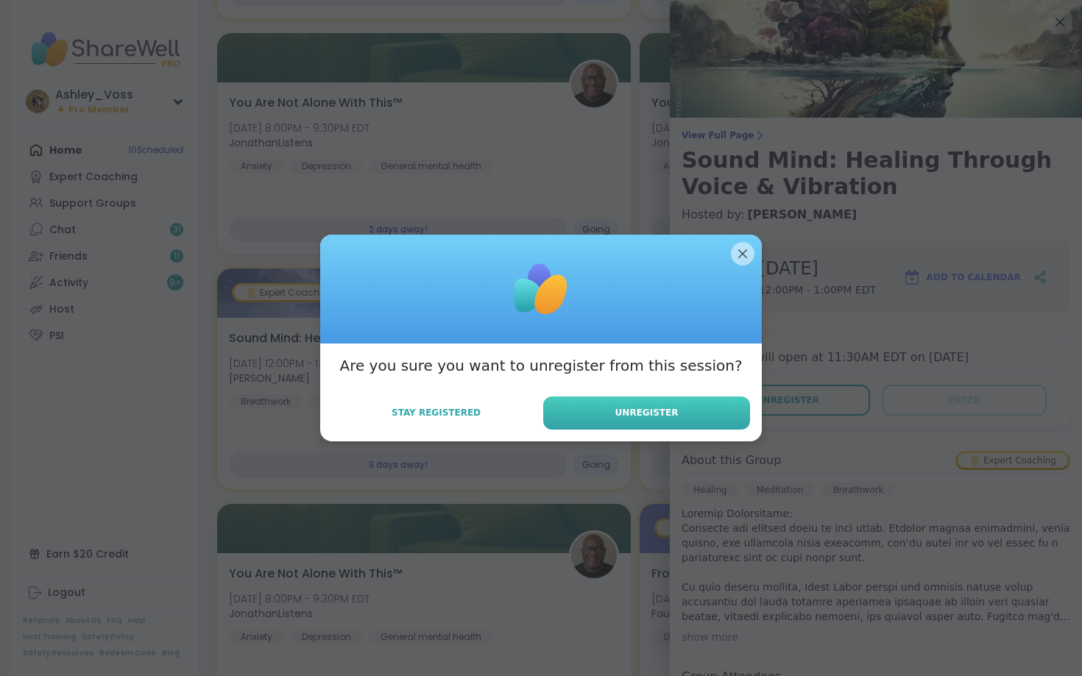
click at [594, 403] on button "Unregister" at bounding box center [646, 413] width 207 height 33
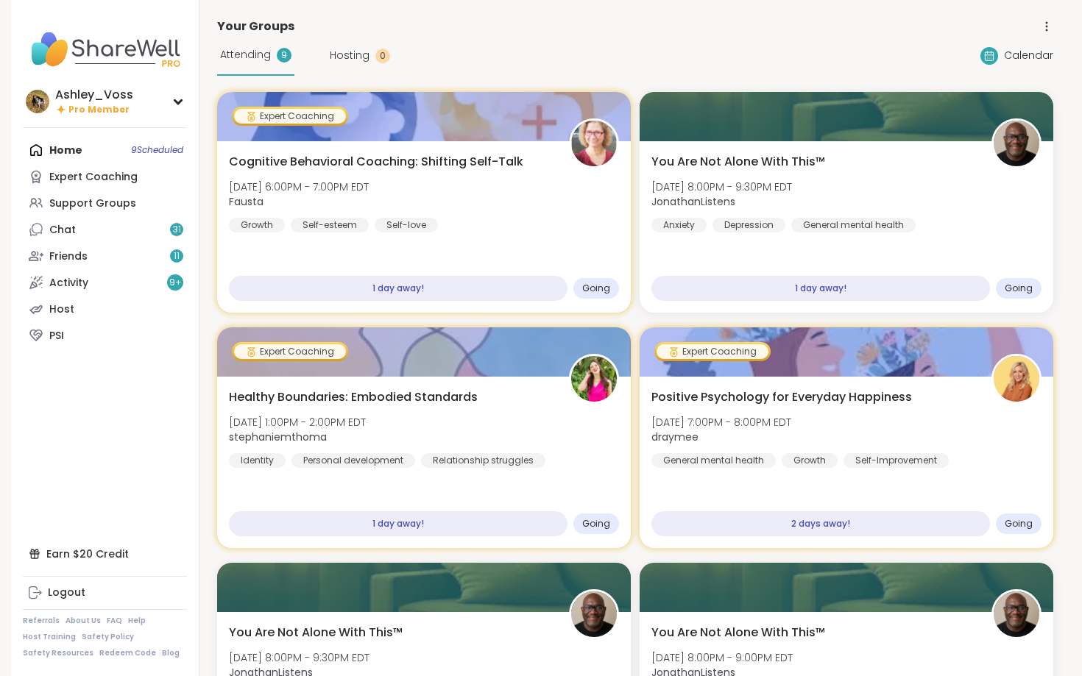
scroll to position [0, 0]
